Goal: Information Seeking & Learning: Learn about a topic

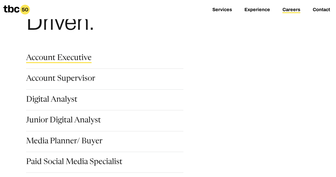
scroll to position [55, 0]
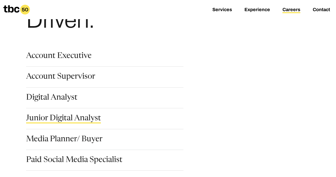
click at [50, 117] on link "Junior Digital Analyst" at bounding box center [63, 119] width 75 height 9
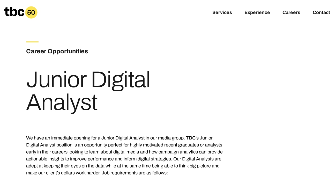
drag, startPoint x: 30, startPoint y: 79, endPoint x: 121, endPoint y: 107, distance: 95.5
click at [121, 107] on h1 "Junior Digital Analyst" at bounding box center [125, 91] width 199 height 46
copy h1 "Junior Digital Analyst"
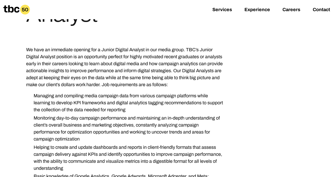
scroll to position [102, 0]
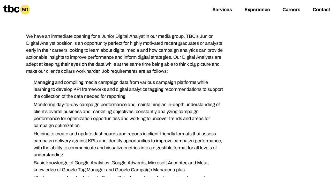
click at [108, 66] on p "We have an immediate opening for a Junior Digital Analyst in our media group. T…" at bounding box center [125, 54] width 199 height 42
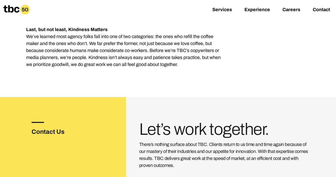
scroll to position [747, 0]
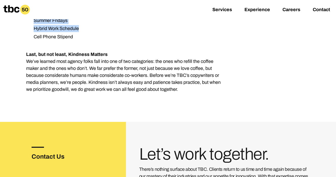
drag, startPoint x: 25, startPoint y: 61, endPoint x: 179, endPoint y: 79, distance: 155.1
copy div "Lo ipsu do sitametco adipisc eli s Doeius Tempori Utlabor et dol magna aliqu. E…"
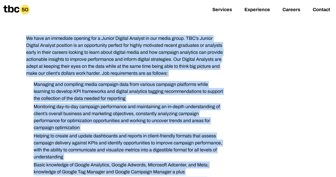
scroll to position [98, 0]
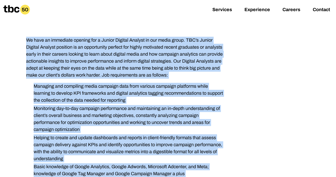
click at [129, 59] on p "We have an immediate opening for a Junior Digital Analyst in our media group. T…" at bounding box center [125, 58] width 199 height 42
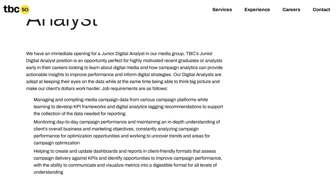
scroll to position [0, 0]
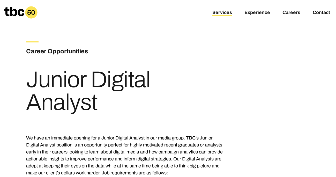
click at [216, 14] on link "Services" at bounding box center [223, 13] width 20 height 6
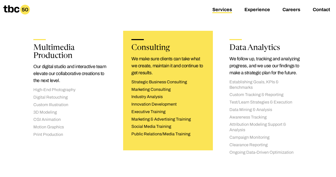
scroll to position [626, 0]
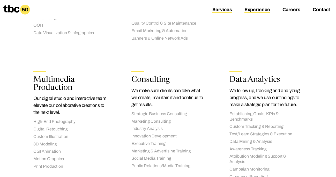
click at [256, 8] on link "Experience" at bounding box center [258, 10] width 26 height 6
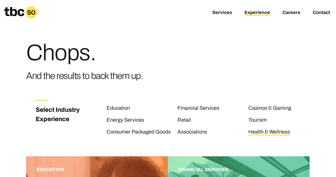
click at [265, 132] on link "Health & Wellness" at bounding box center [269, 132] width 42 height 7
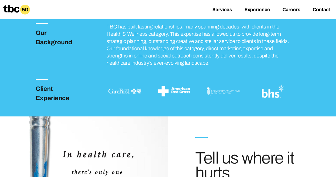
scroll to position [122, 0]
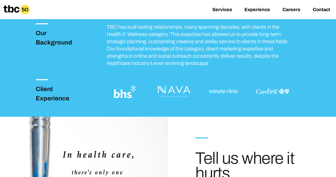
click at [15, 8] on icon at bounding box center [11, 8] width 16 height 7
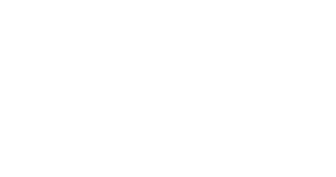
scroll to position [6, 0]
